Goal: Entertainment & Leisure: Browse casually

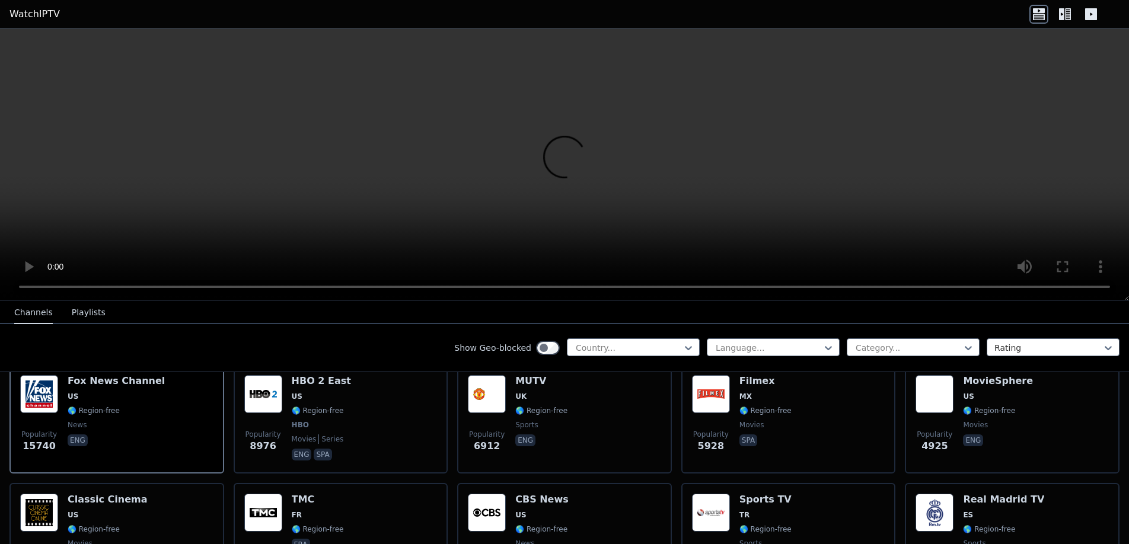
scroll to position [356, 0]
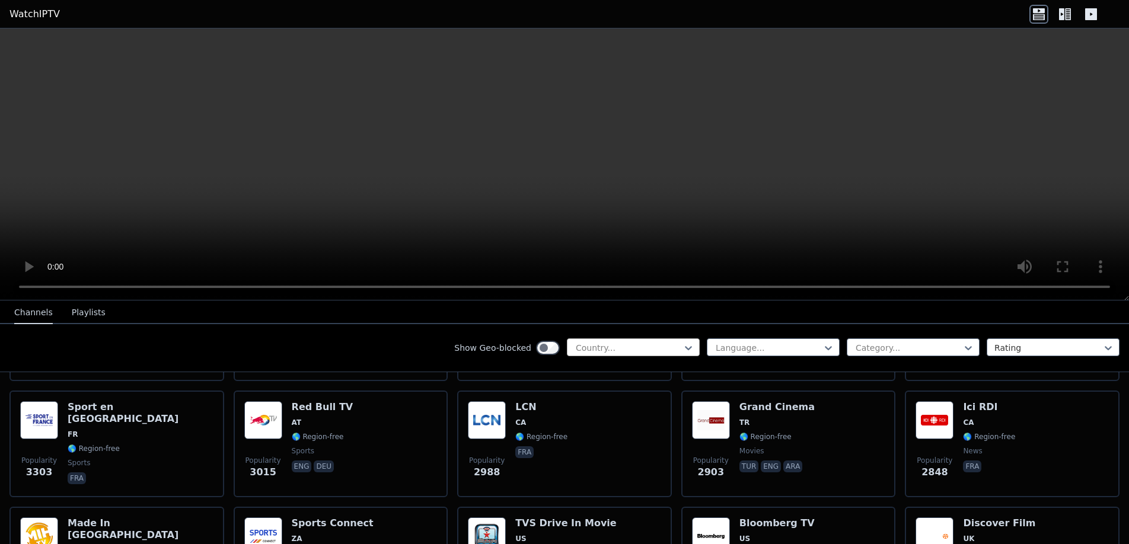
click at [682, 341] on div "Country..." at bounding box center [633, 348] width 133 height 18
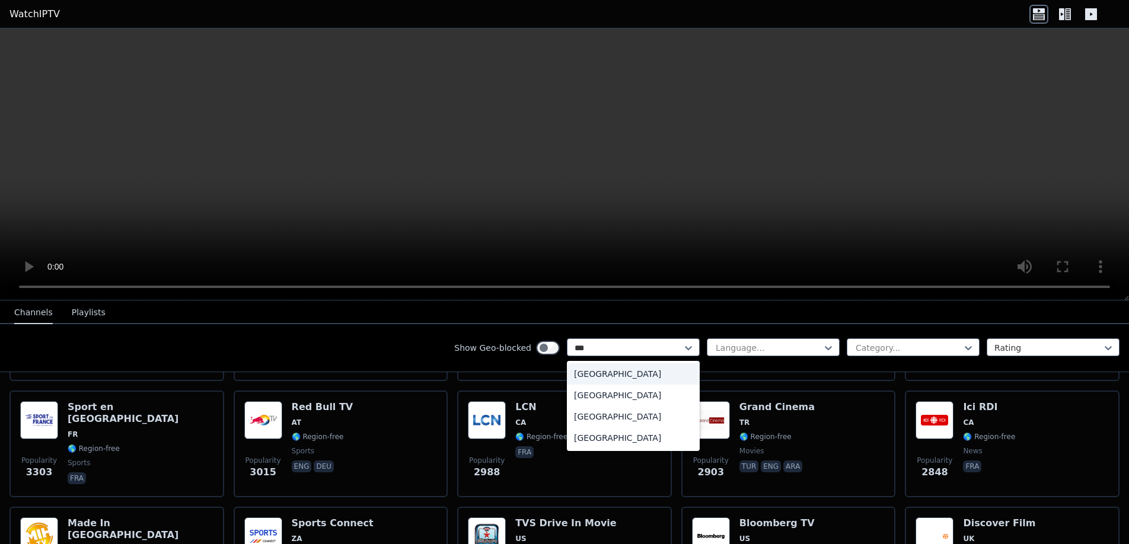
type input "****"
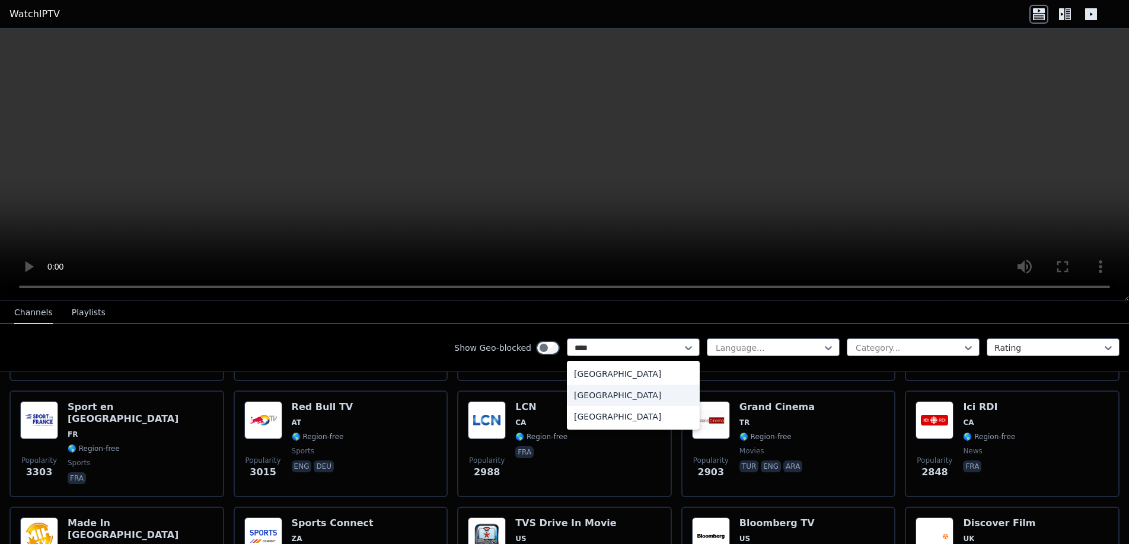
click at [589, 397] on div "[GEOGRAPHIC_DATA]" at bounding box center [633, 395] width 133 height 21
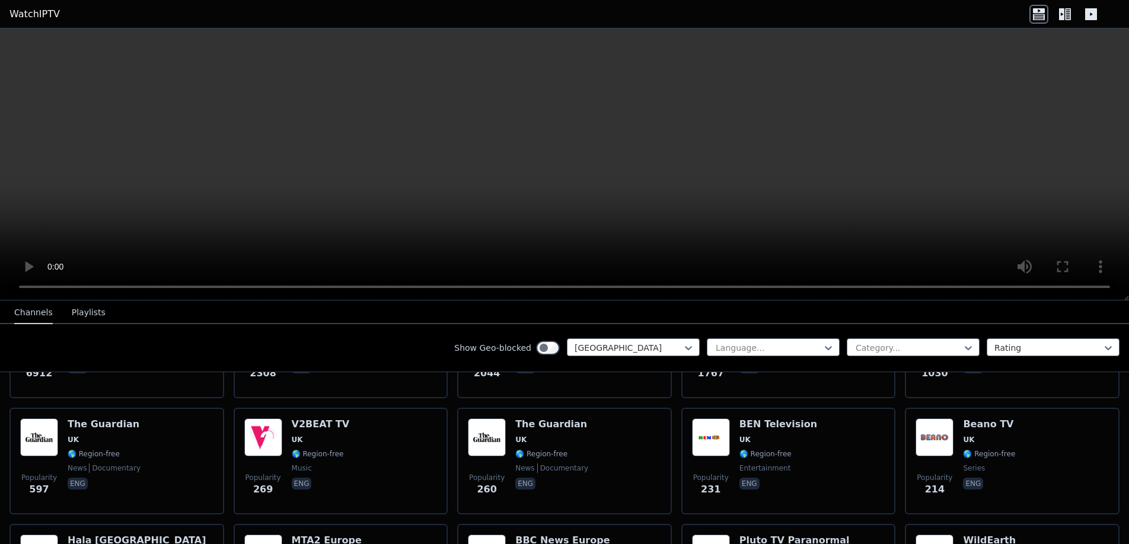
scroll to position [285, 0]
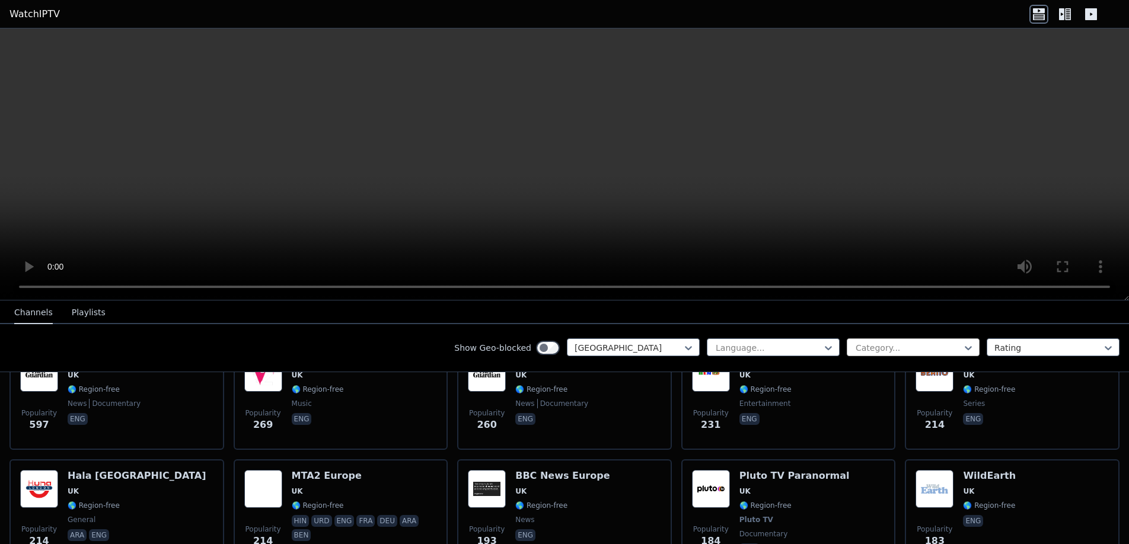
click at [893, 346] on div at bounding box center [908, 348] width 108 height 12
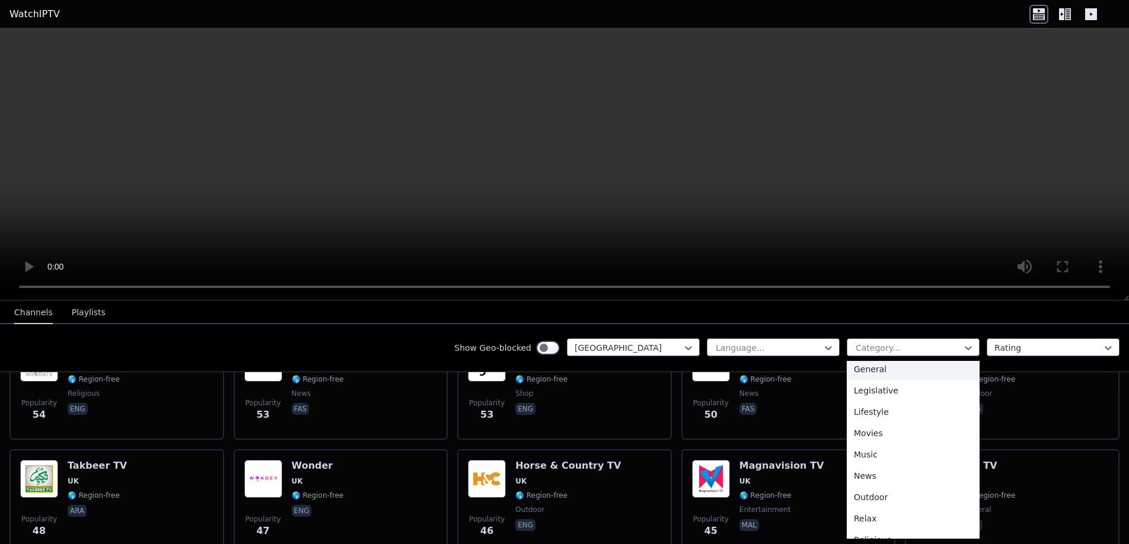
scroll to position [996, 0]
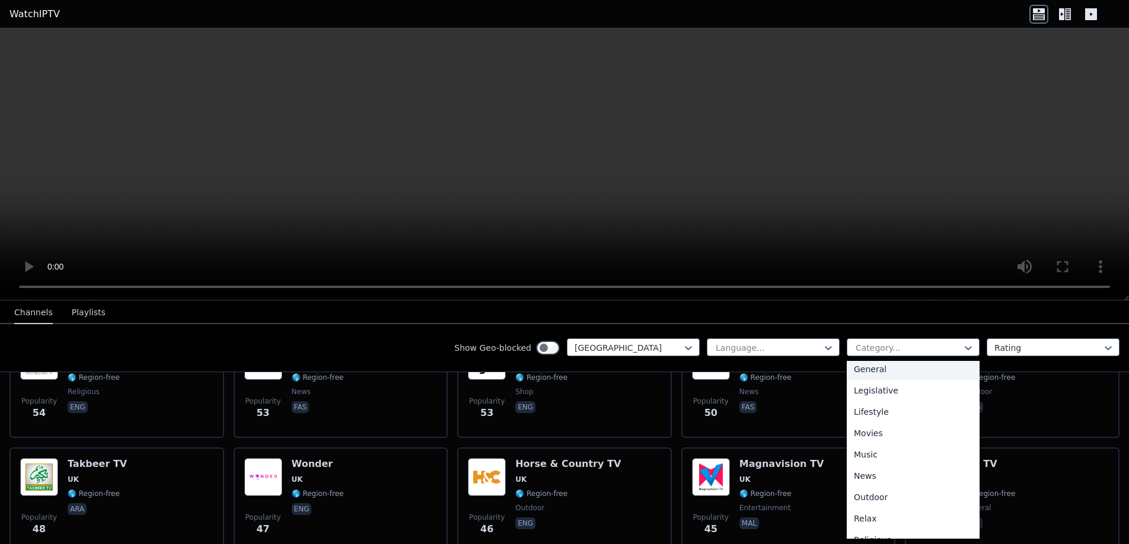
click at [1059, 17] on icon at bounding box center [1061, 14] width 5 height 12
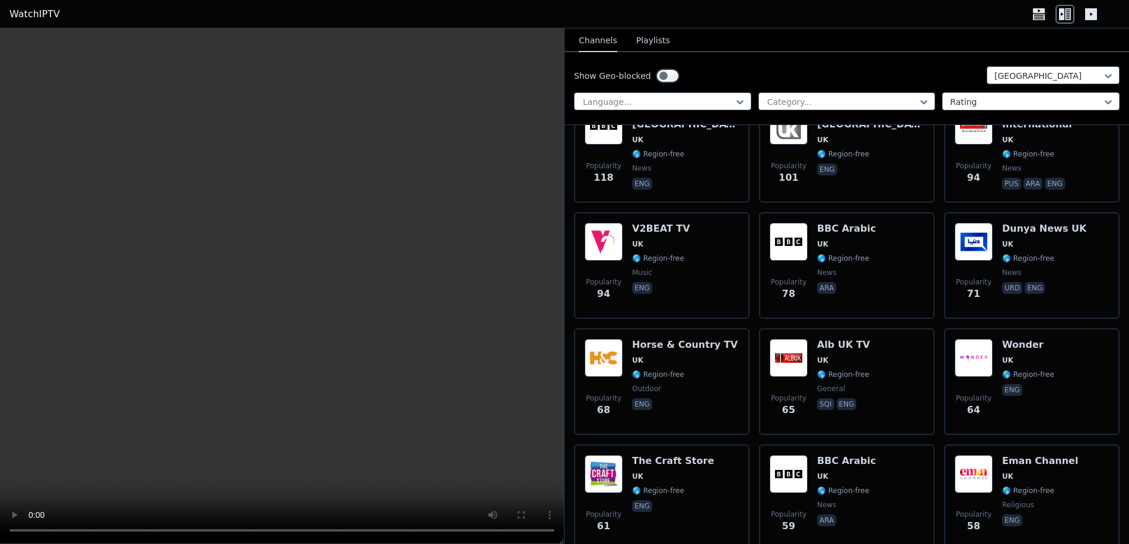
click at [979, 107] on div at bounding box center [1026, 102] width 152 height 12
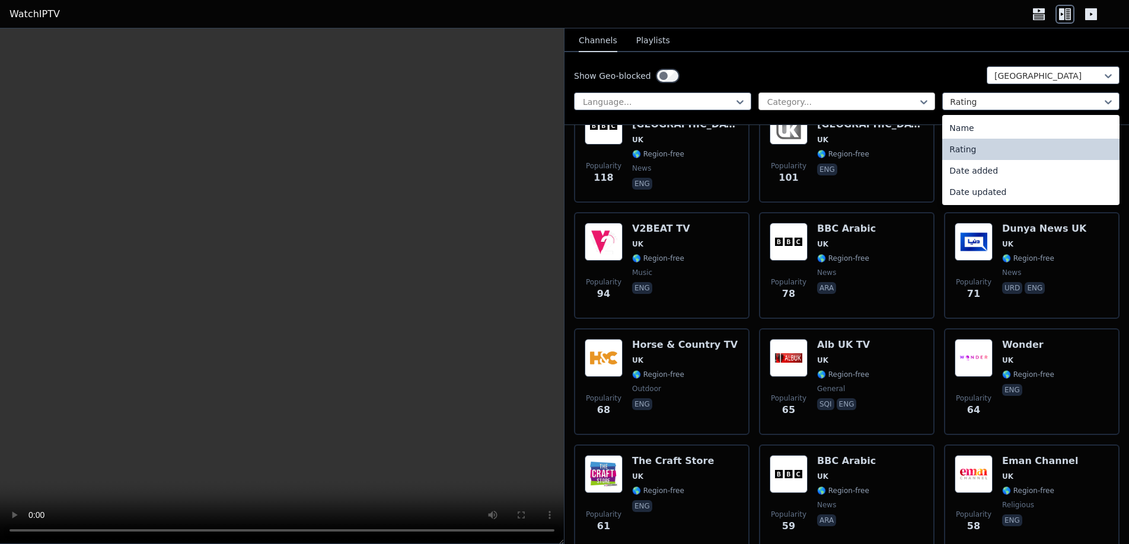
click at [895, 104] on div at bounding box center [842, 102] width 152 height 12
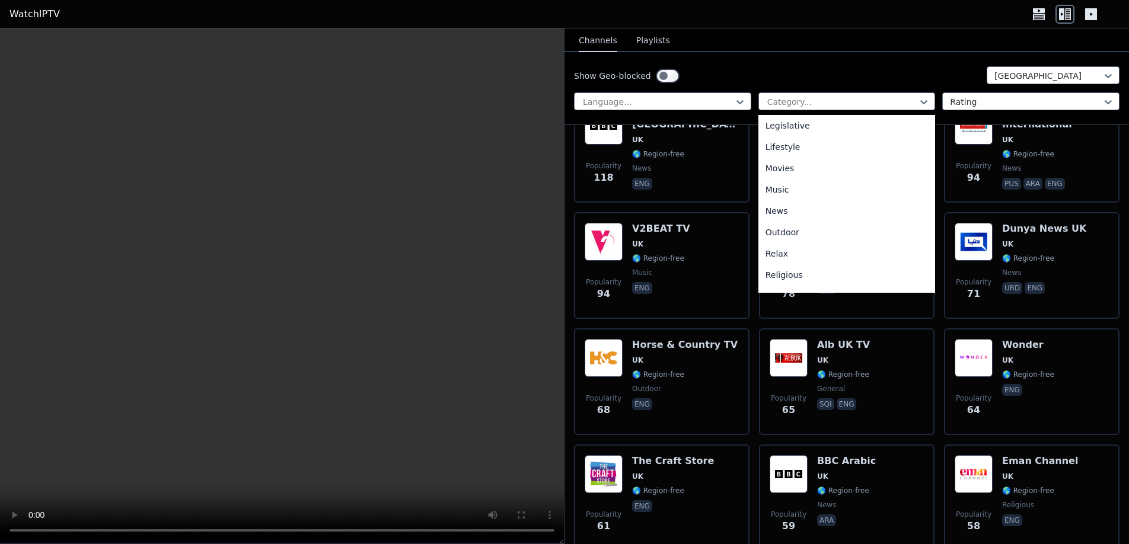
scroll to position [403, 0]
click at [811, 235] on div "Sports" at bounding box center [846, 236] width 177 height 21
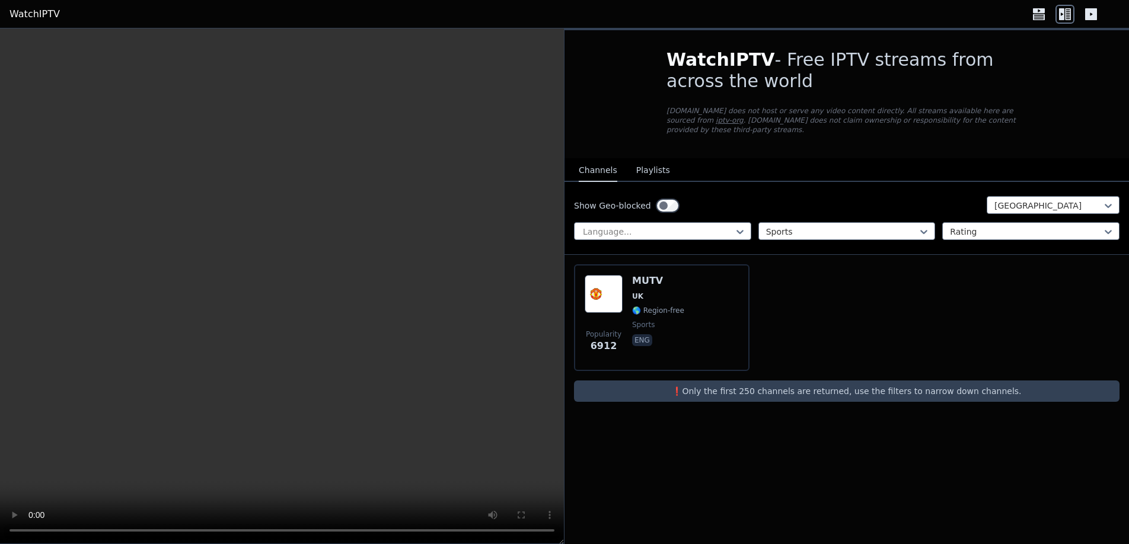
click at [655, 171] on button "Playlists" at bounding box center [653, 170] width 34 height 23
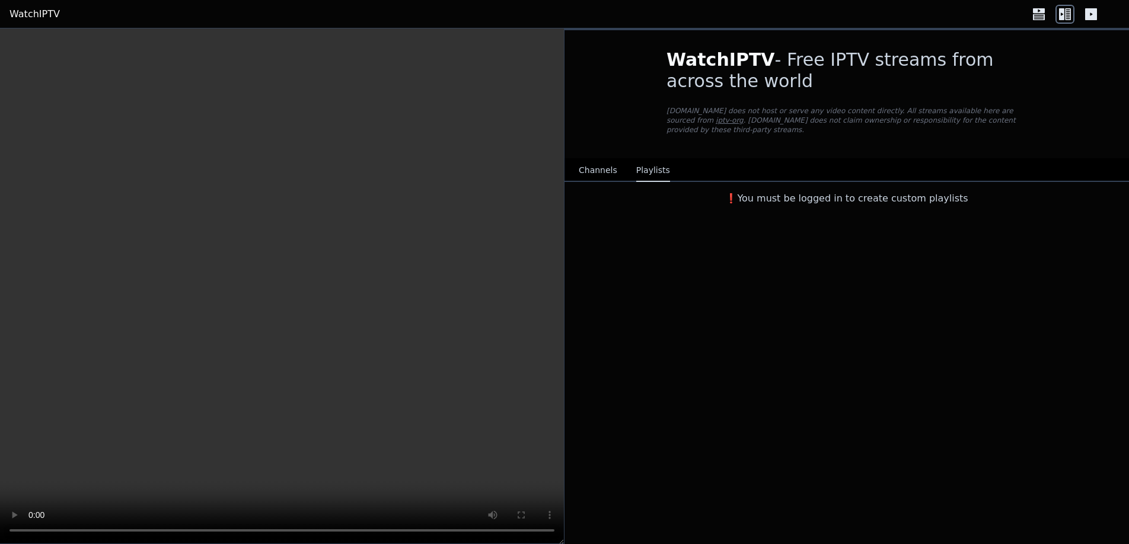
click at [589, 173] on button "Channels" at bounding box center [598, 170] width 39 height 23
